Goal: Information Seeking & Learning: Learn about a topic

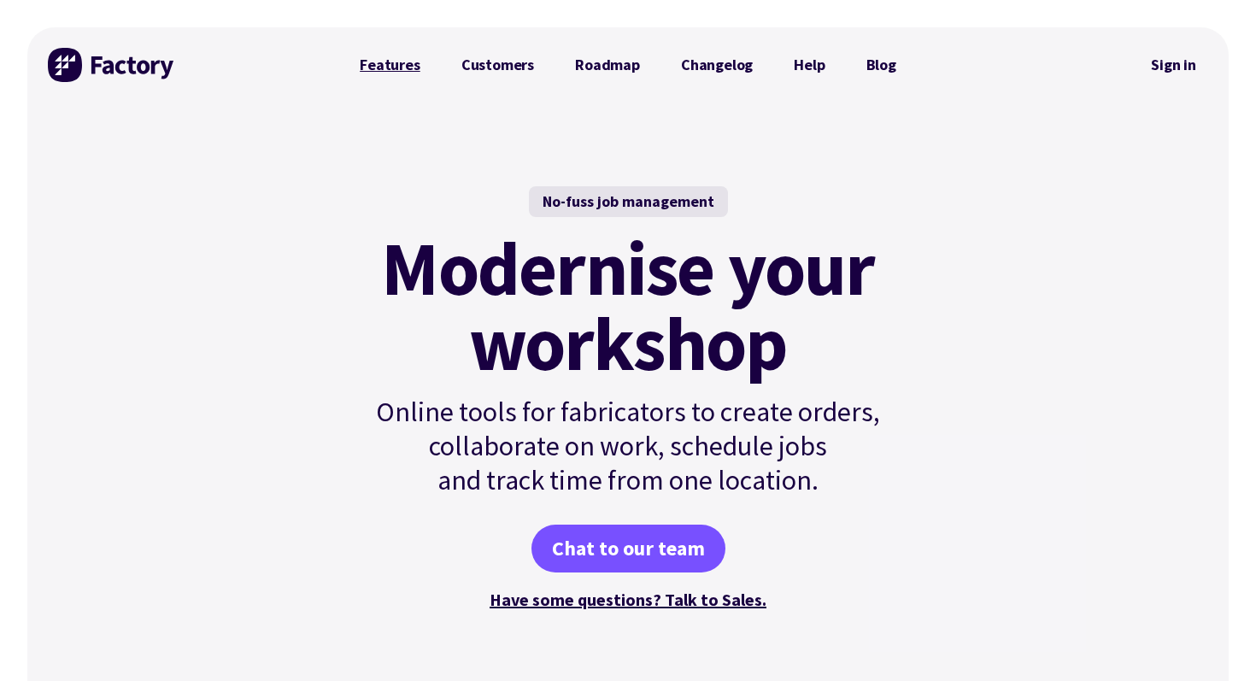
click at [408, 70] on link "Features" at bounding box center [390, 65] width 102 height 34
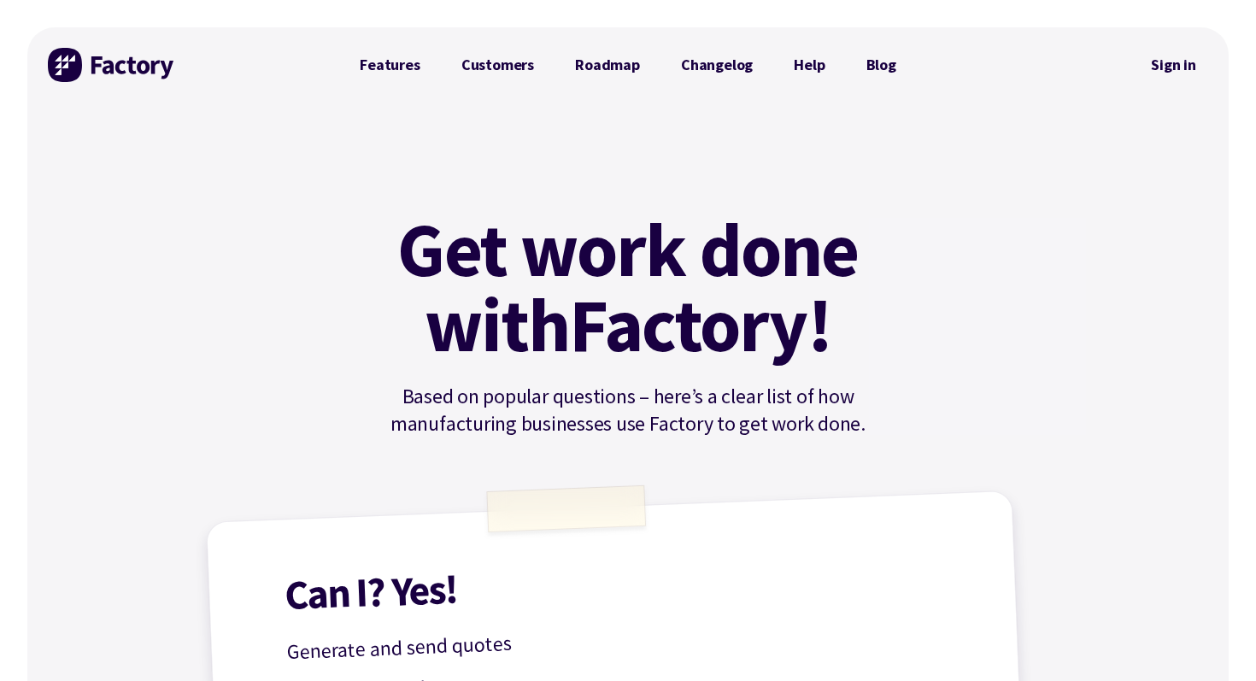
click at [169, 75] on img at bounding box center [112, 65] width 128 height 34
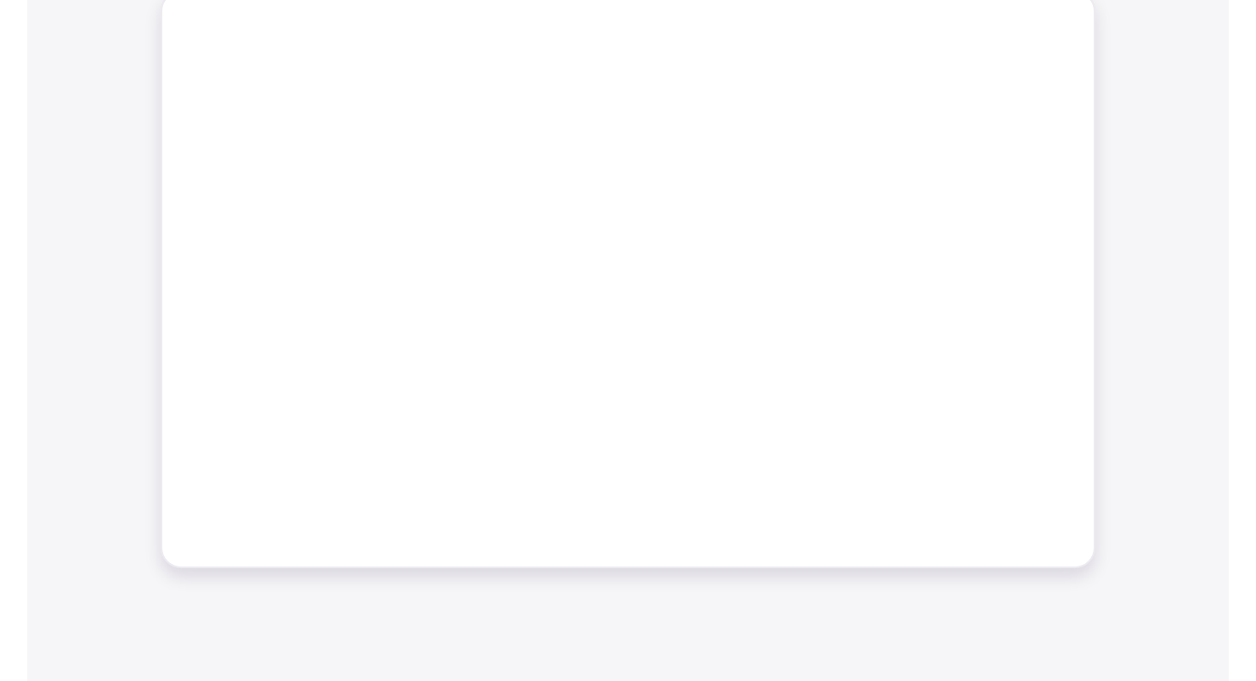
scroll to position [378, 0]
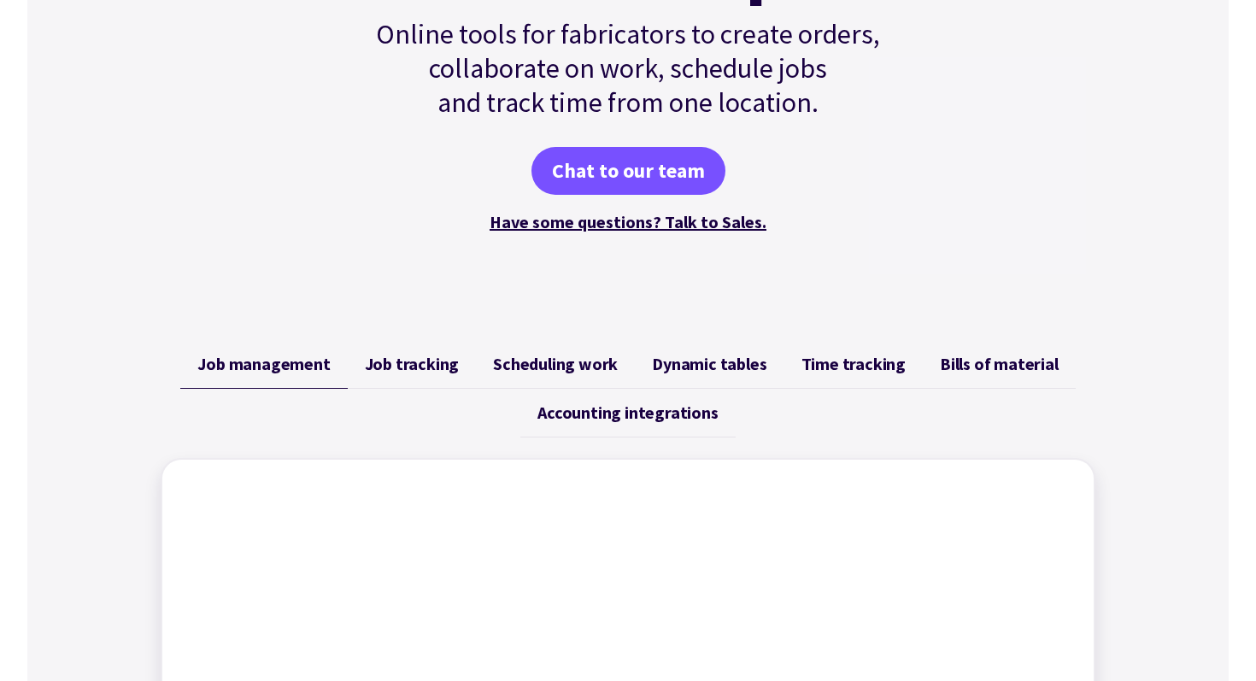
click at [413, 361] on span "Job tracking" at bounding box center [412, 364] width 95 height 21
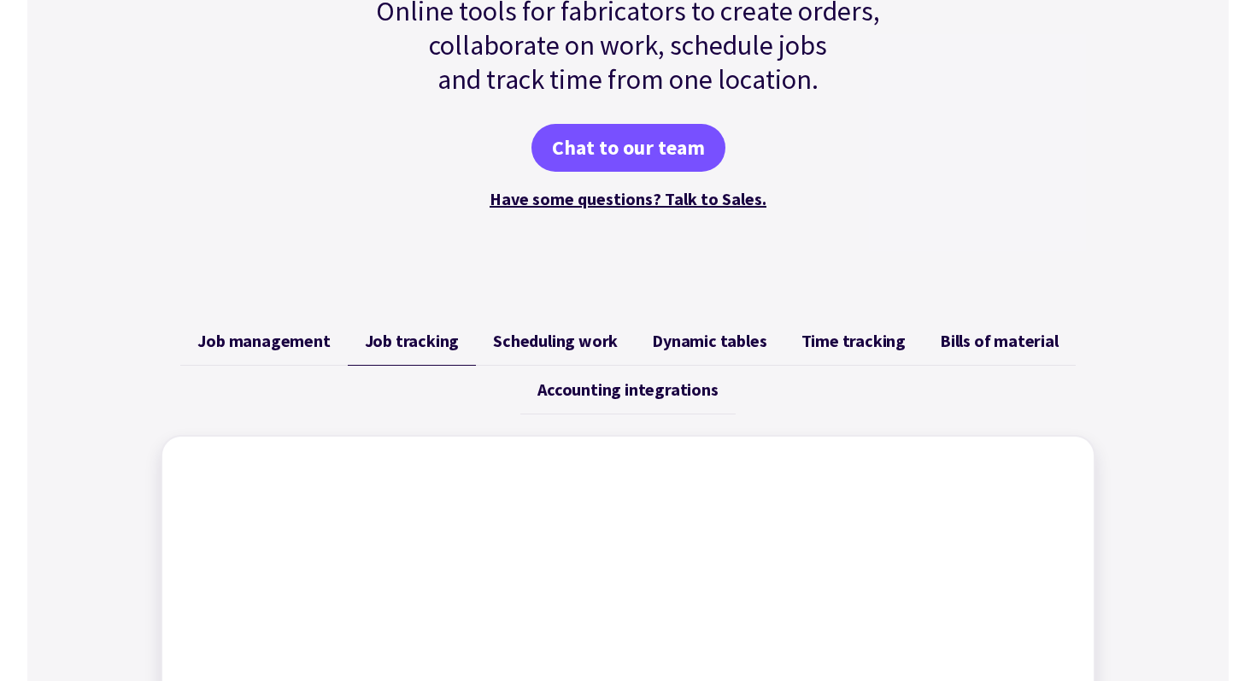
scroll to position [214, 0]
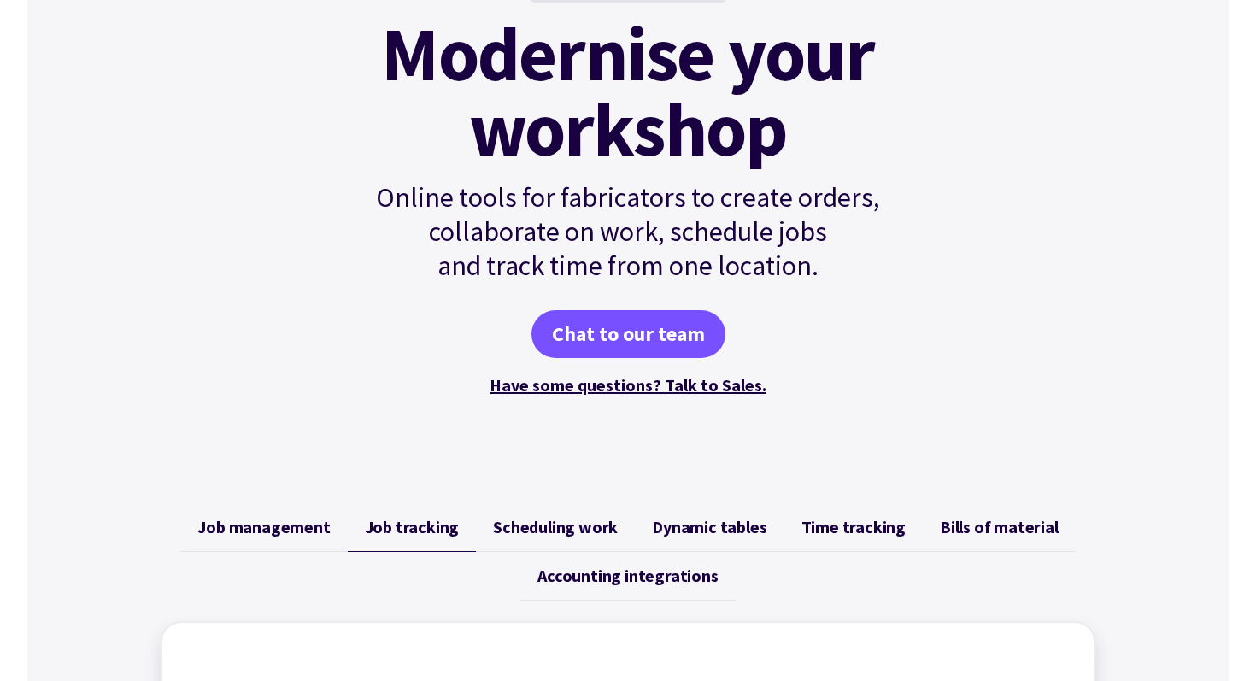
click at [510, 524] on span "Scheduling work" at bounding box center [555, 527] width 125 height 21
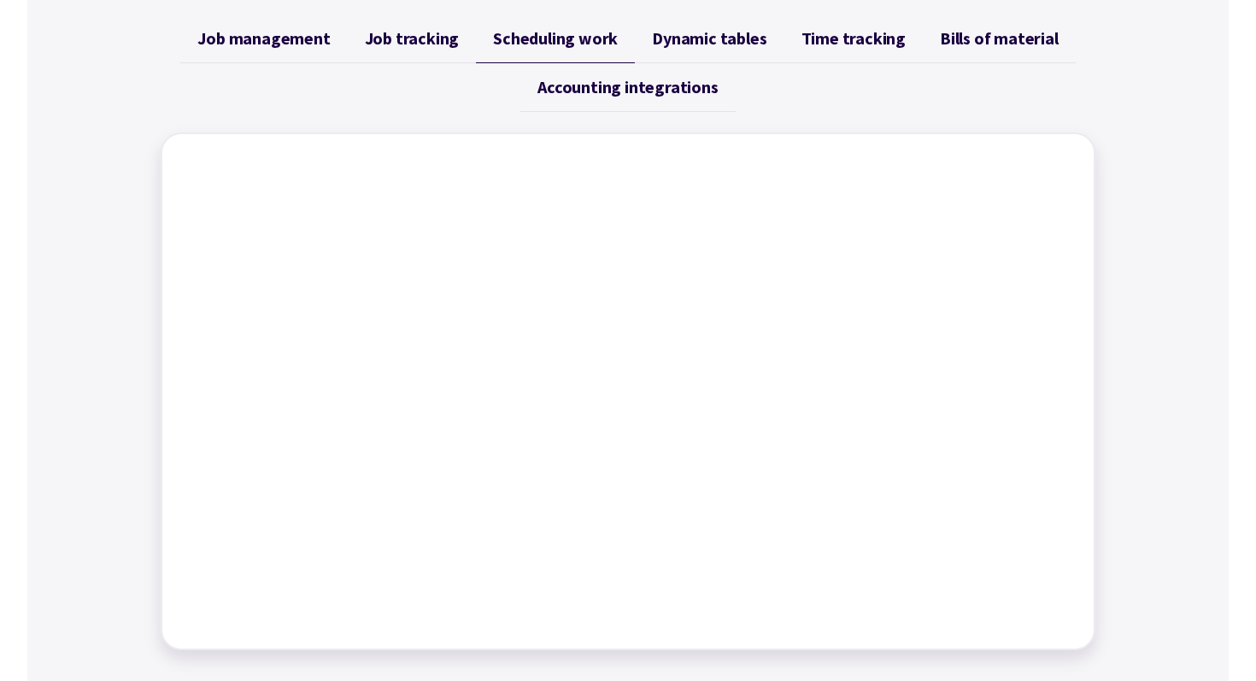
scroll to position [683, 0]
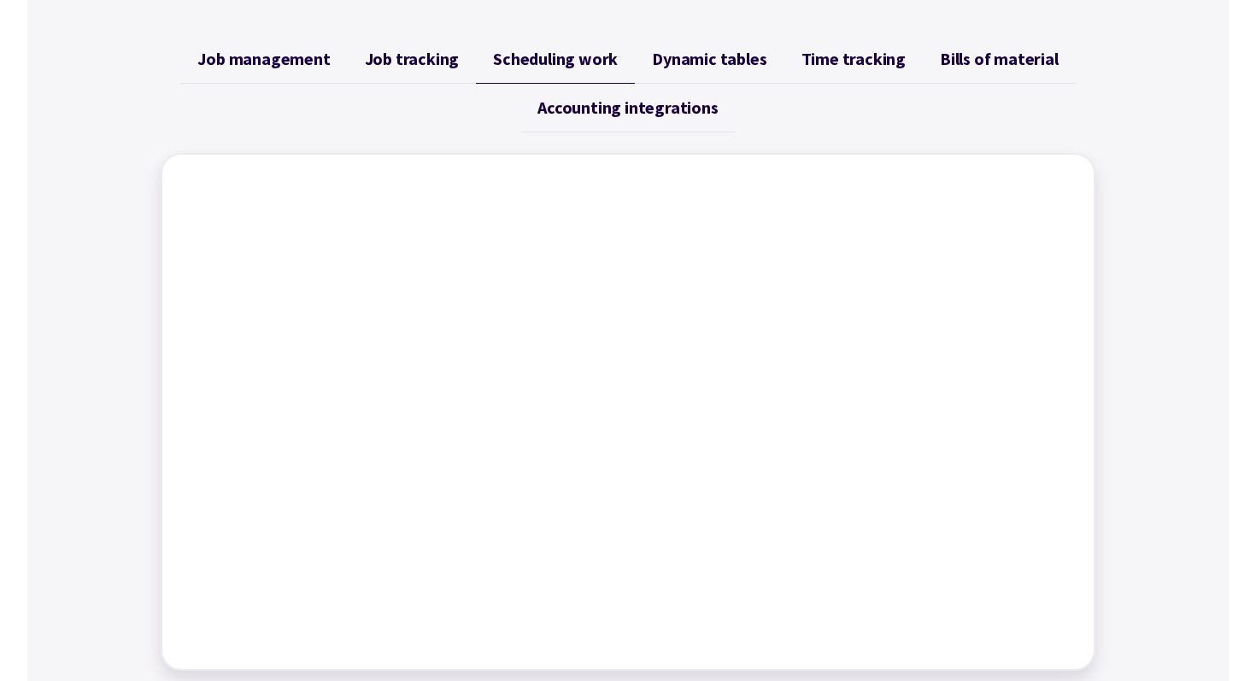
click at [707, 68] on span "Dynamic tables" at bounding box center [709, 59] width 114 height 21
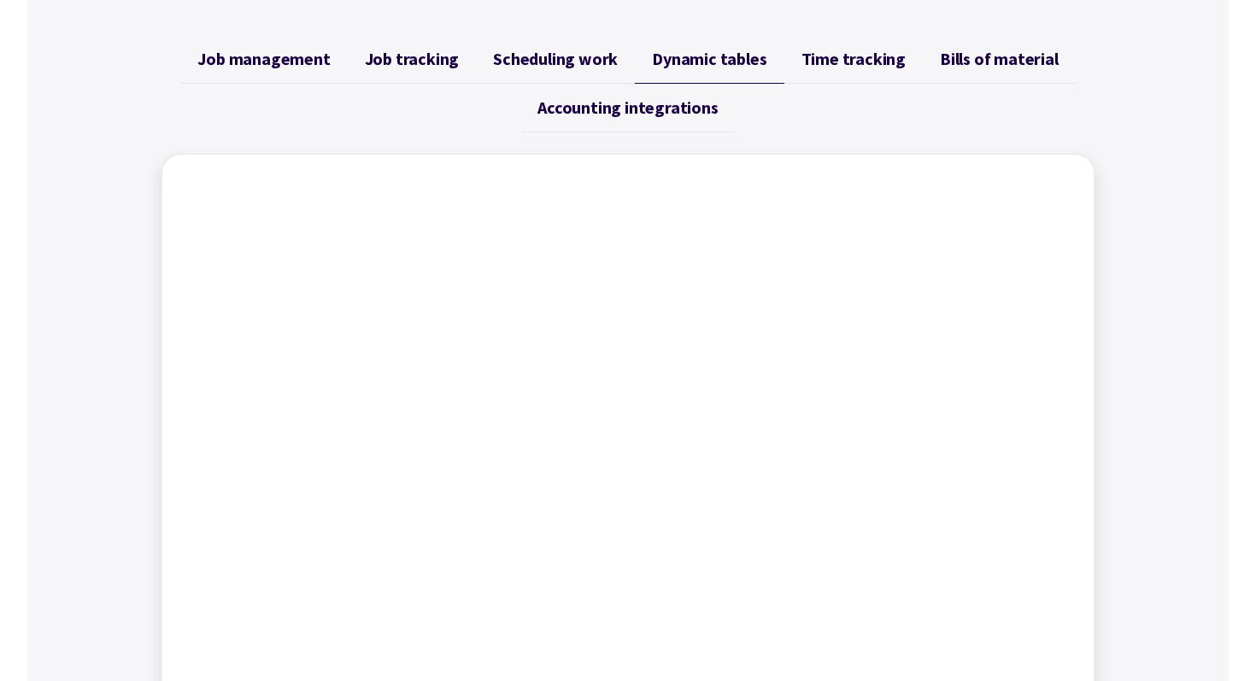
click at [837, 62] on span "Time tracking" at bounding box center [853, 59] width 104 height 21
click at [965, 55] on span "Bills of material" at bounding box center [999, 59] width 119 height 21
click at [731, 112] on link "Accounting integrations" at bounding box center [627, 108] width 214 height 49
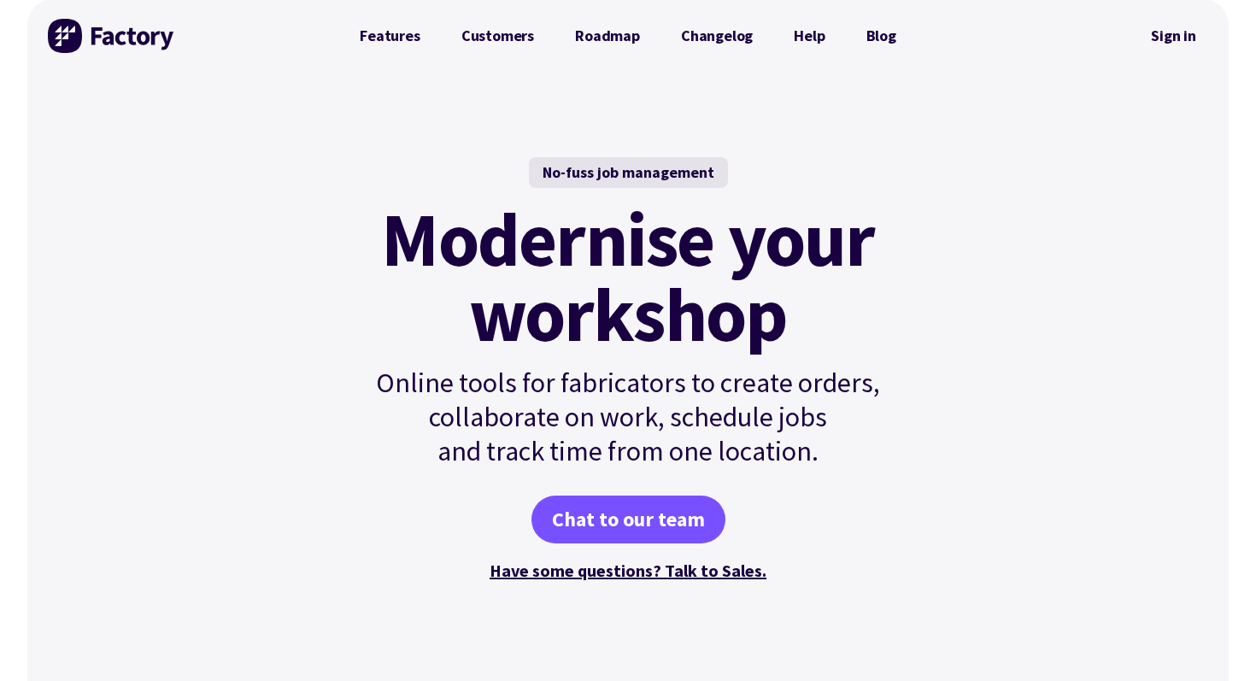
scroll to position [0, 0]
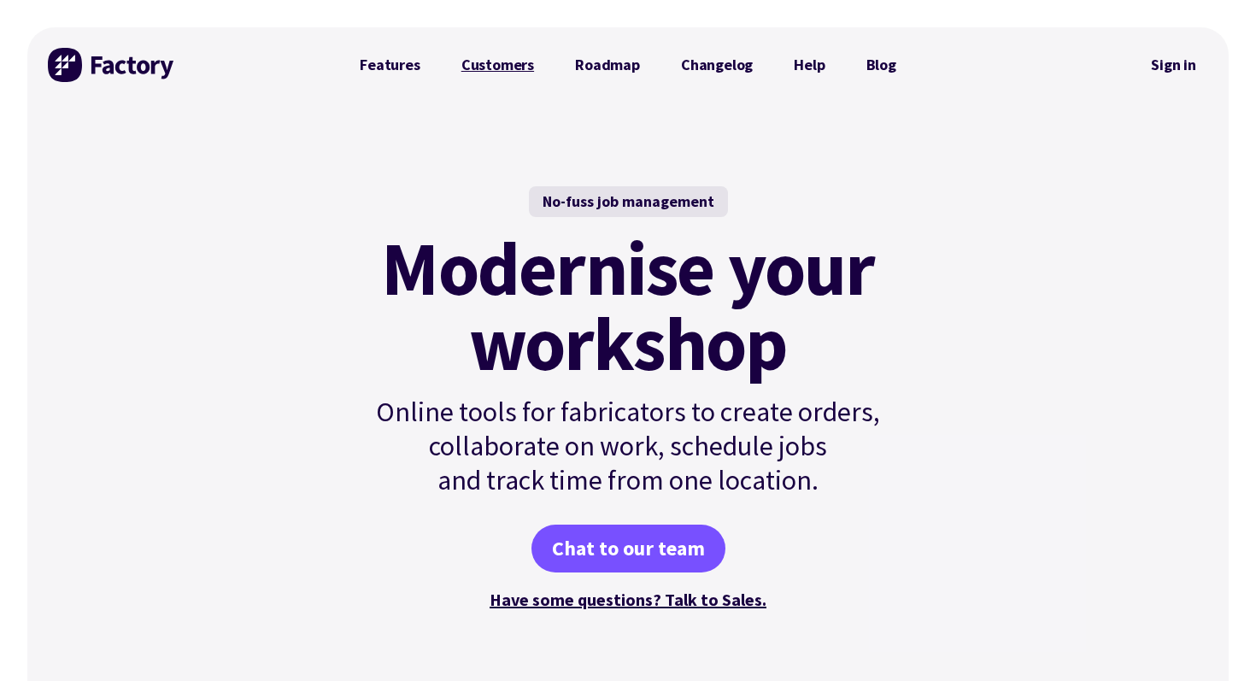
click at [528, 65] on link "Customers" at bounding box center [498, 65] width 114 height 34
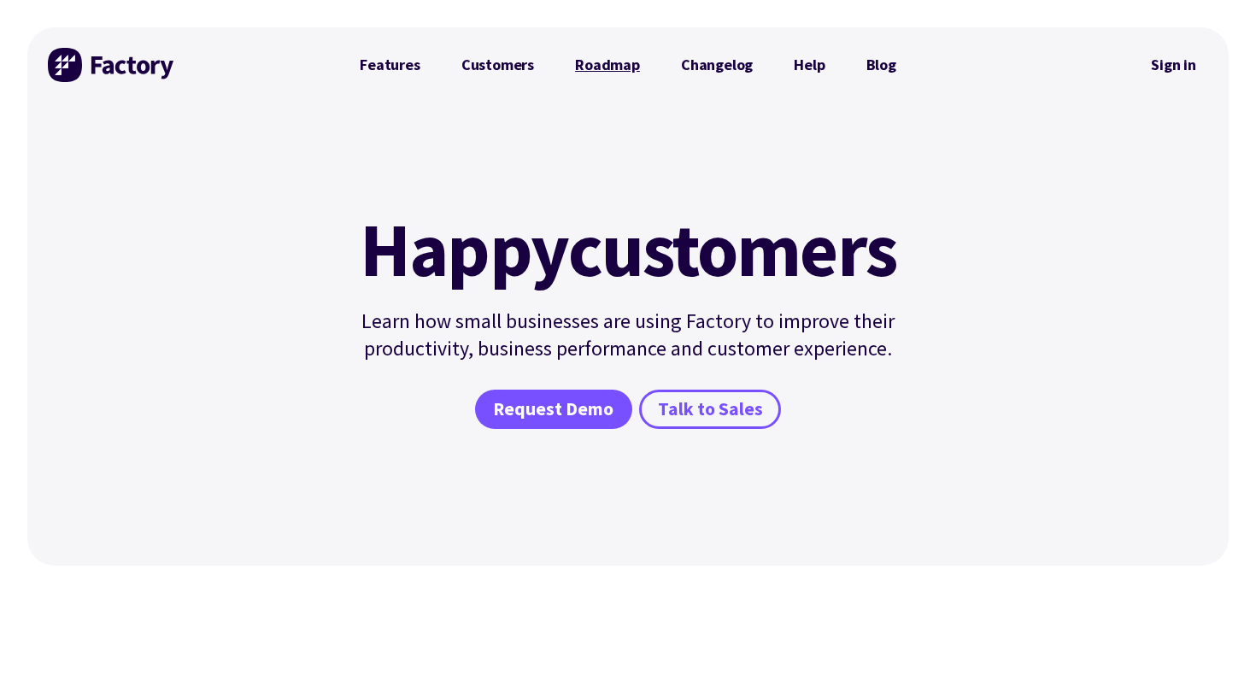
click at [598, 79] on link "Roadmap" at bounding box center [608, 65] width 106 height 34
click at [369, 62] on link "Features" at bounding box center [390, 65] width 102 height 34
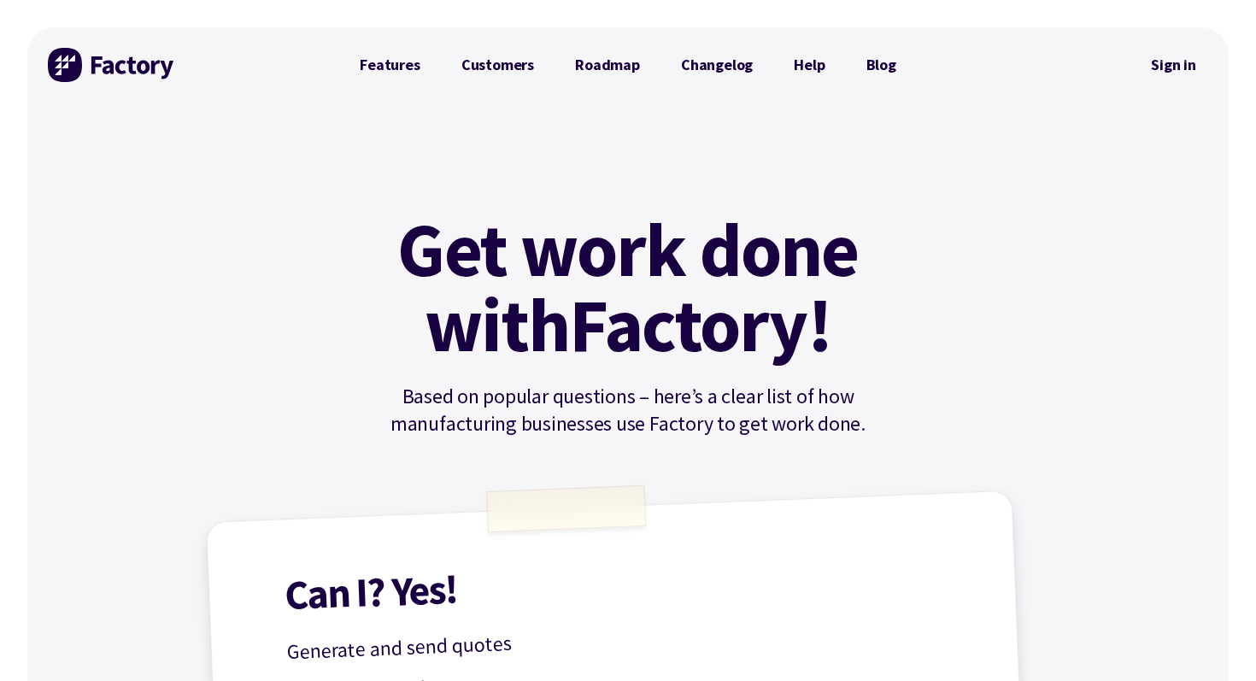
click at [162, 60] on img at bounding box center [112, 65] width 128 height 34
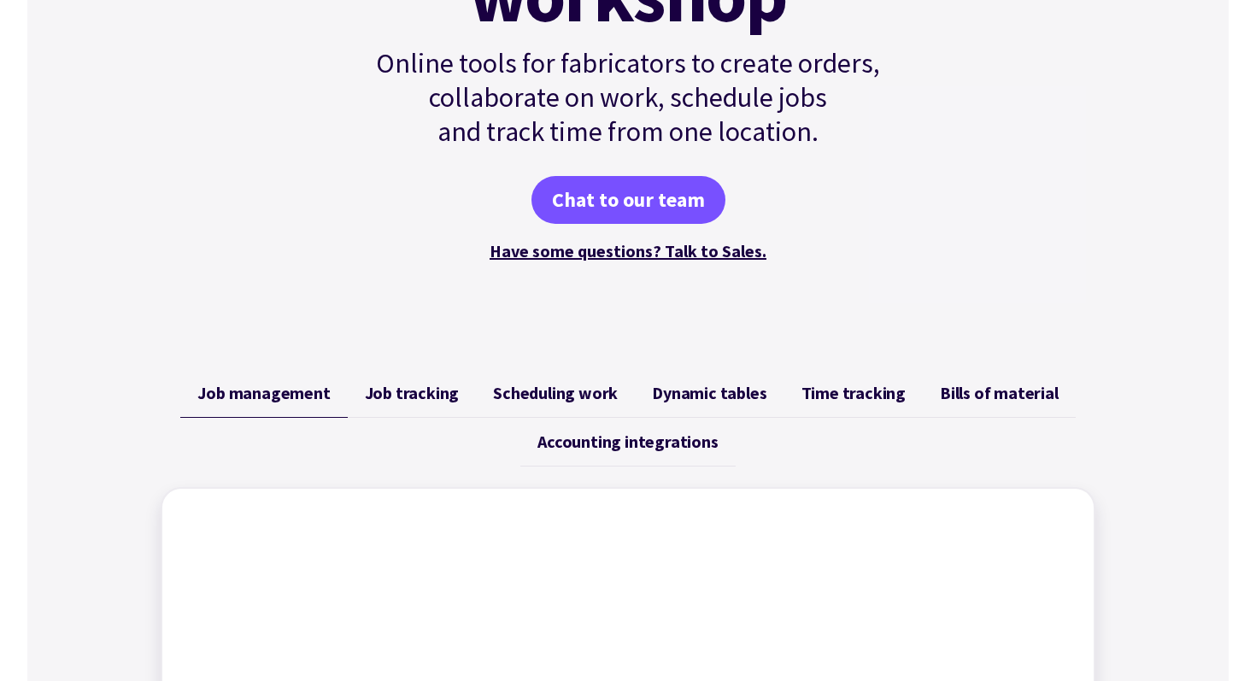
scroll to position [337, 0]
